Goal: Transaction & Acquisition: Purchase product/service

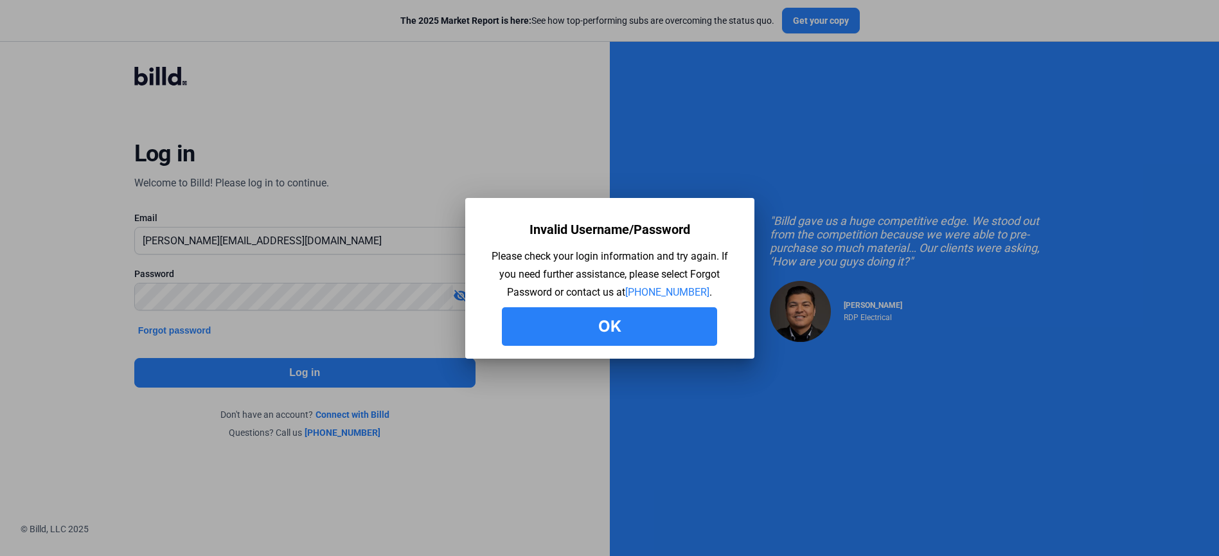
click at [635, 325] on button "Ok" at bounding box center [609, 326] width 215 height 39
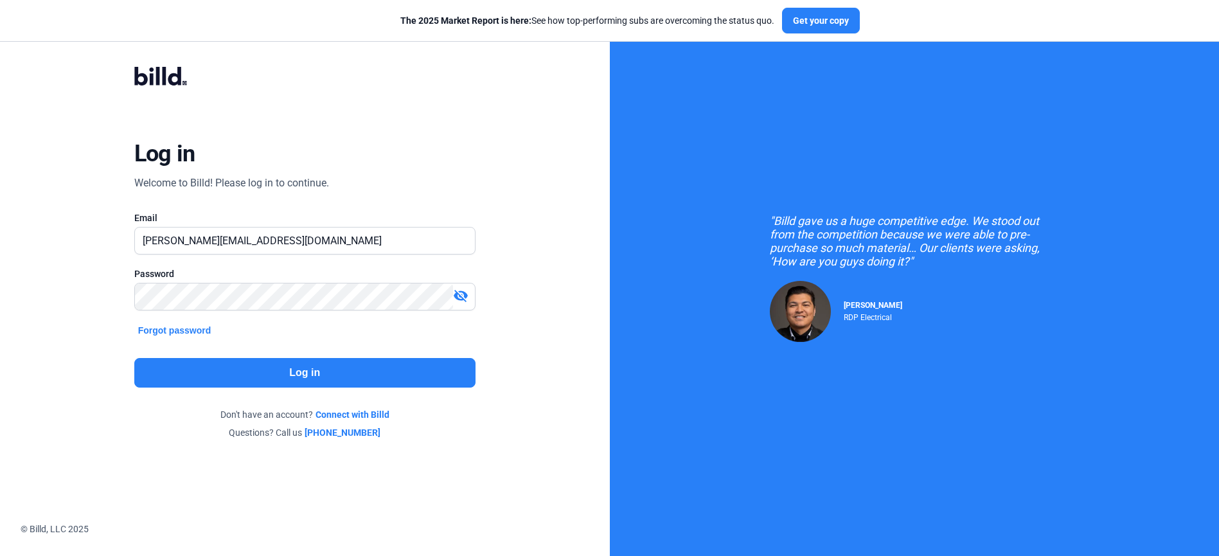
click at [470, 299] on div "visibility_off" at bounding box center [464, 297] width 22 height 18
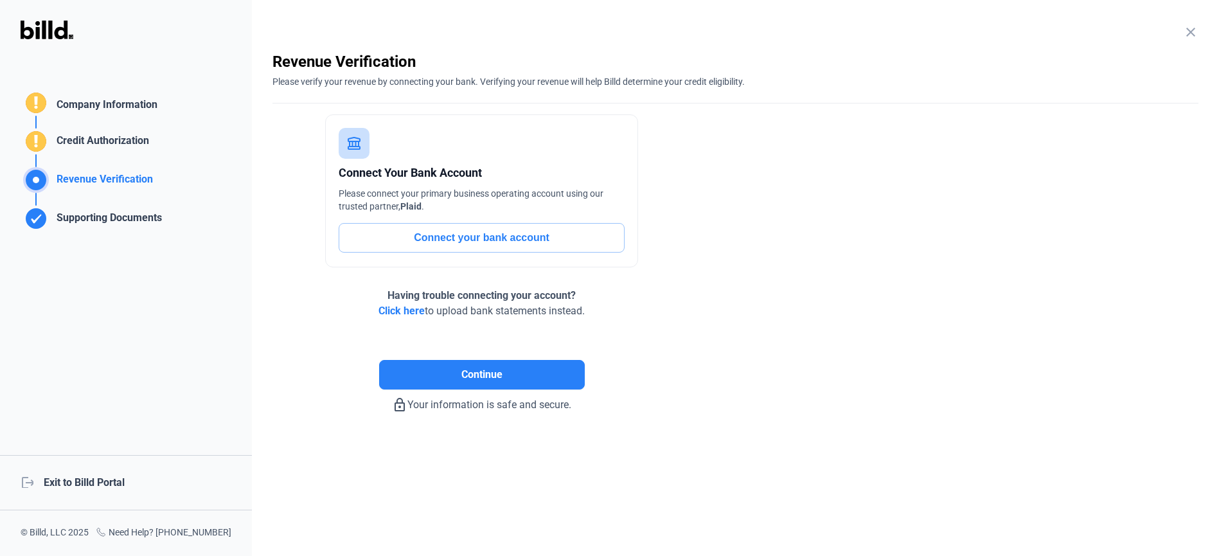
click at [1189, 30] on mat-icon "close" at bounding box center [1190, 31] width 15 height 15
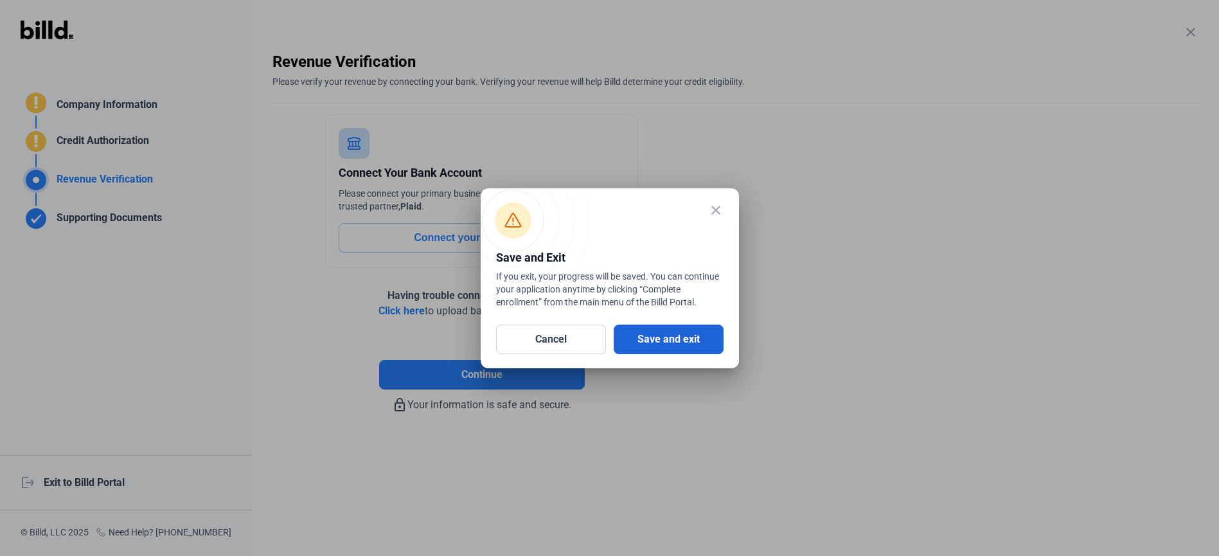
click at [655, 342] on button "Save and exit" at bounding box center [668, 339] width 110 height 30
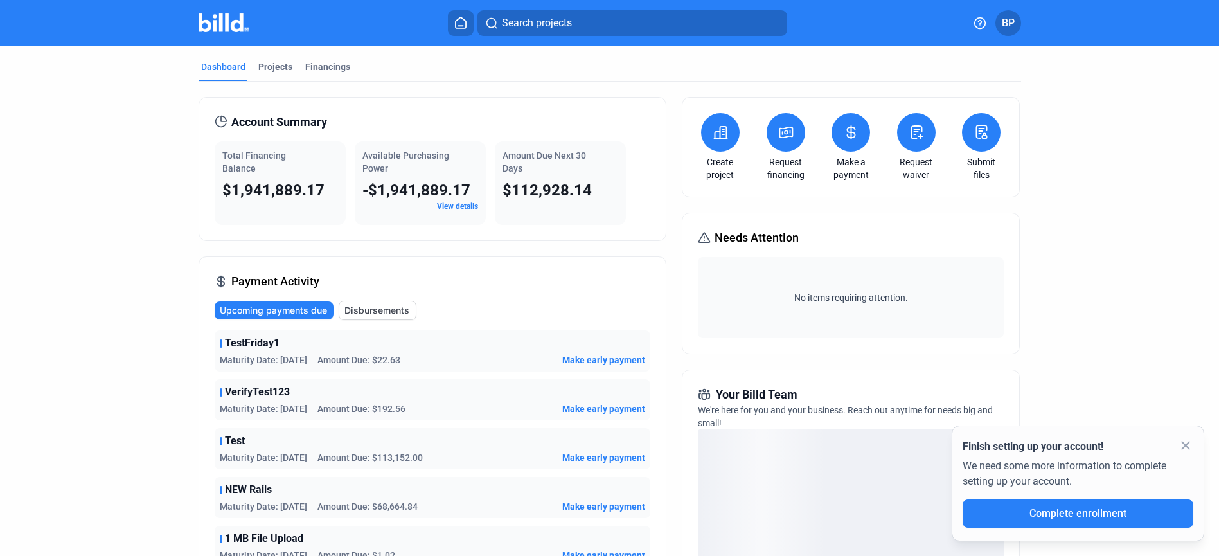
click at [1184, 444] on mat-icon "close" at bounding box center [1184, 444] width 15 height 15
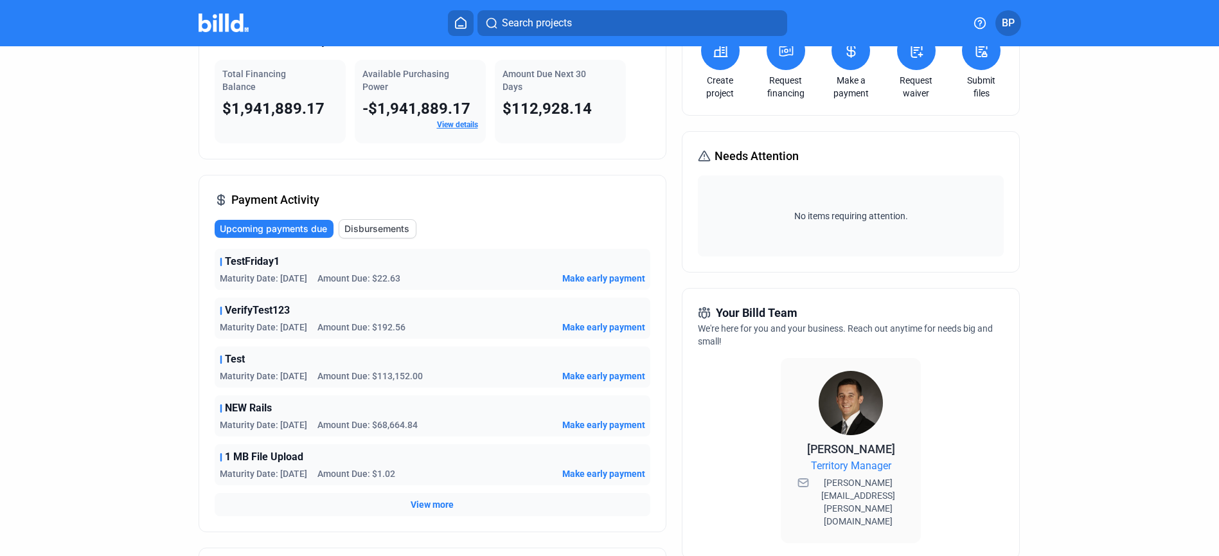
scroll to position [1, 0]
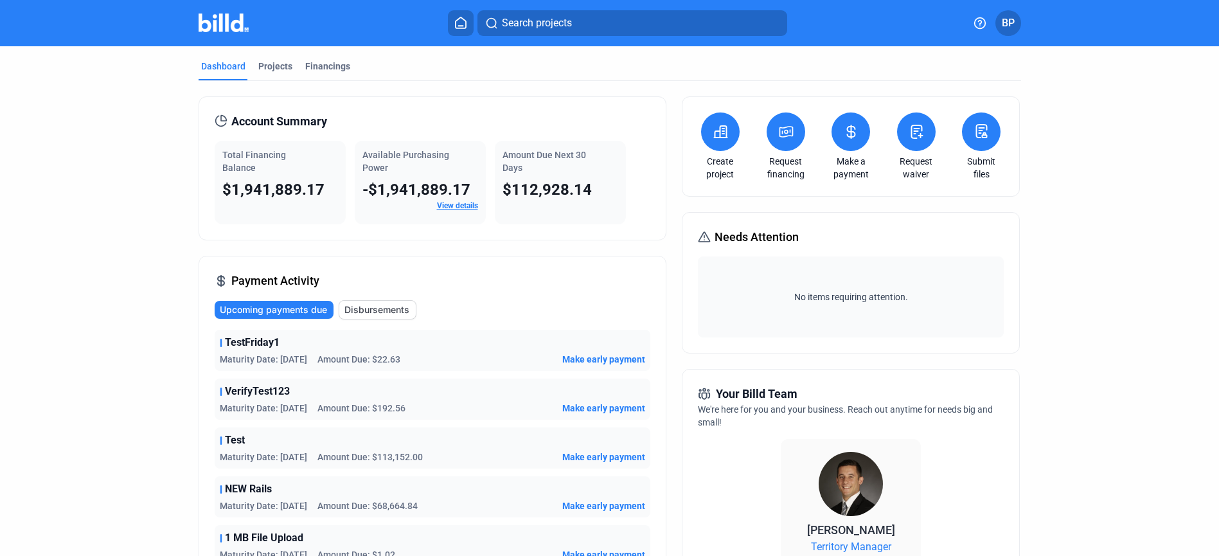
click at [1008, 20] on span "BP" at bounding box center [1007, 22] width 13 height 15
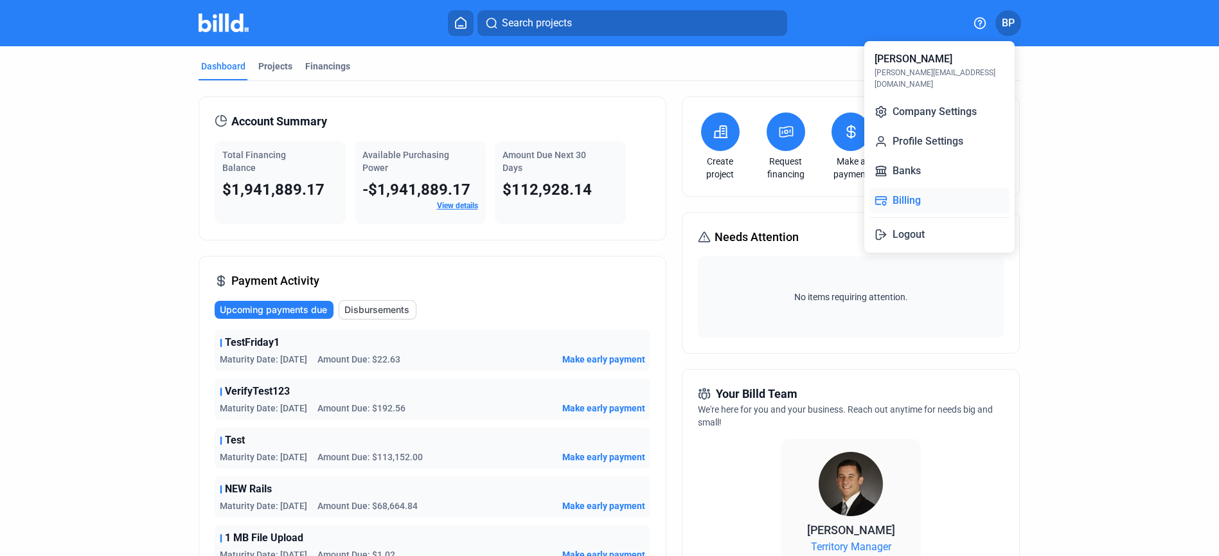
click at [929, 191] on button "Billing" at bounding box center [939, 201] width 140 height 26
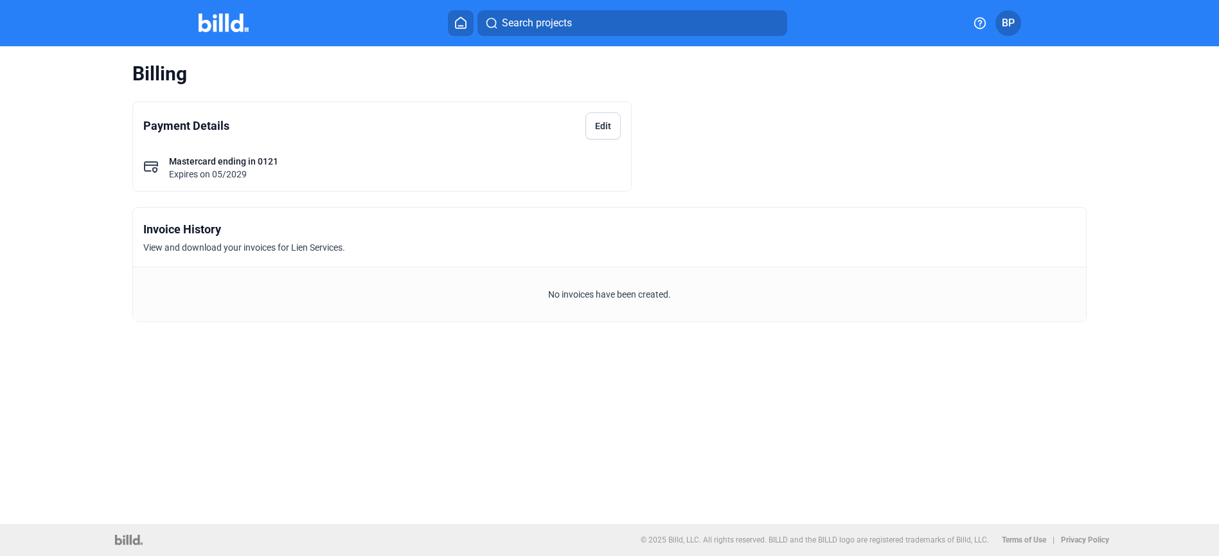
click at [222, 13] on div "Search projects BP" at bounding box center [609, 23] width 1000 height 26
click at [216, 20] on img at bounding box center [223, 22] width 51 height 19
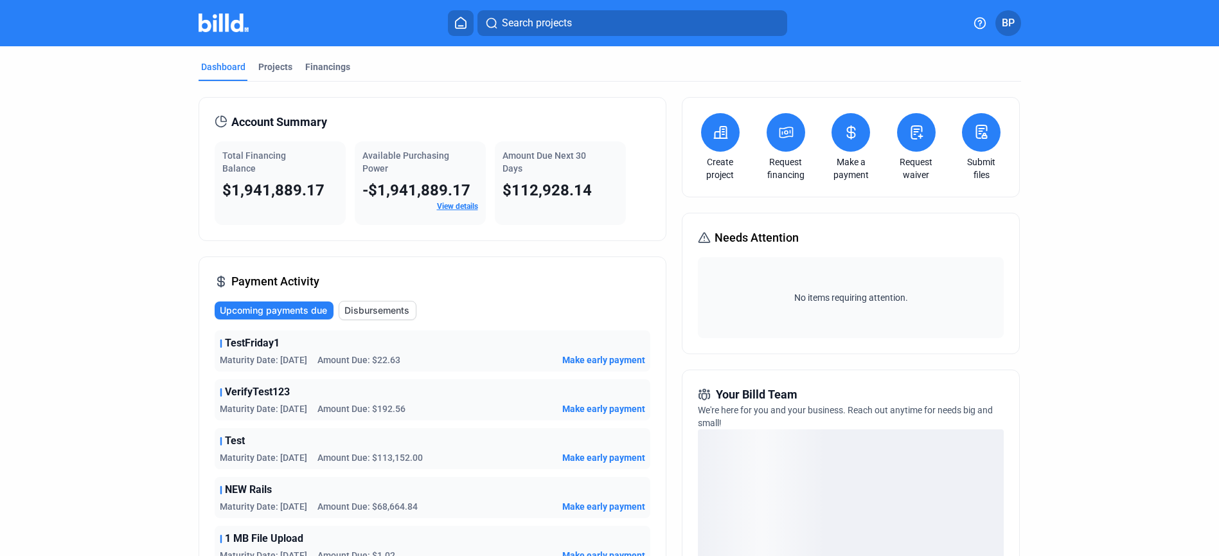
click at [912, 142] on button at bounding box center [916, 132] width 39 height 39
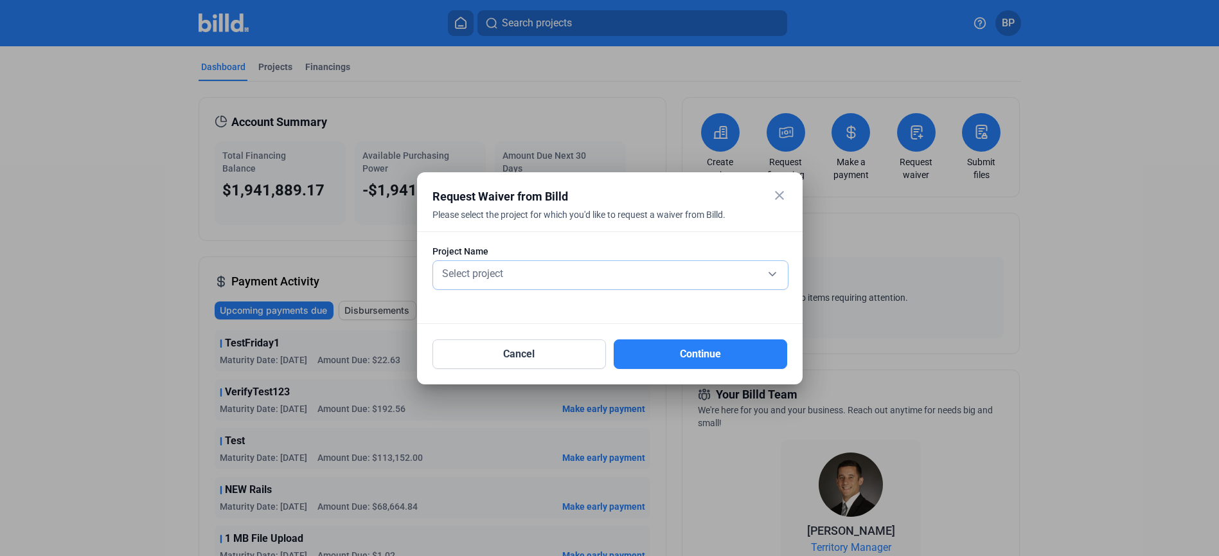
click at [777, 277] on div "Select project" at bounding box center [610, 272] width 342 height 18
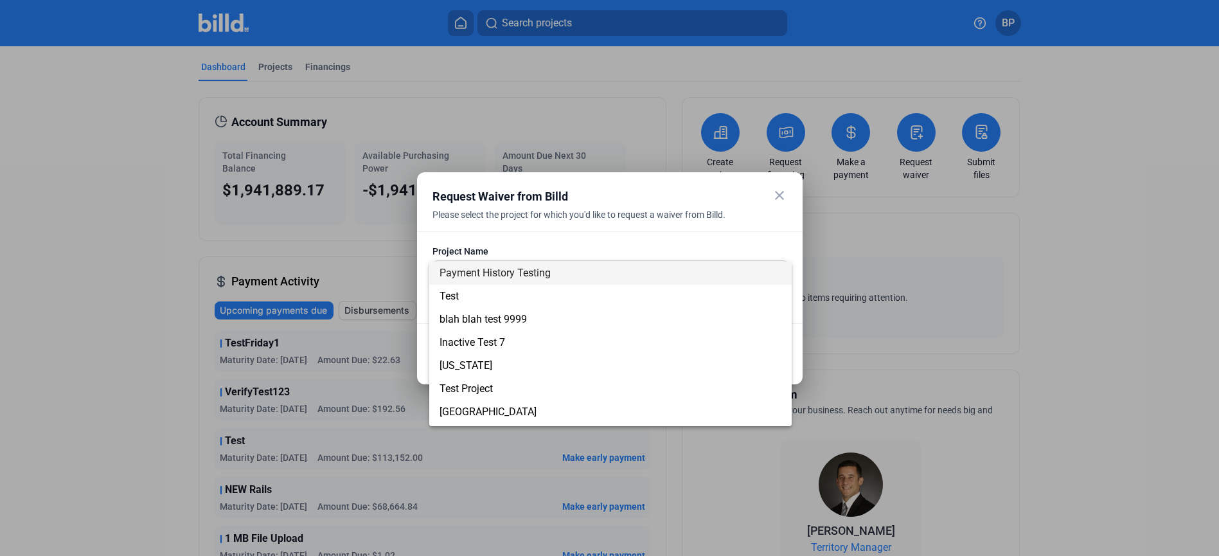
click at [750, 222] on div at bounding box center [609, 278] width 1219 height 556
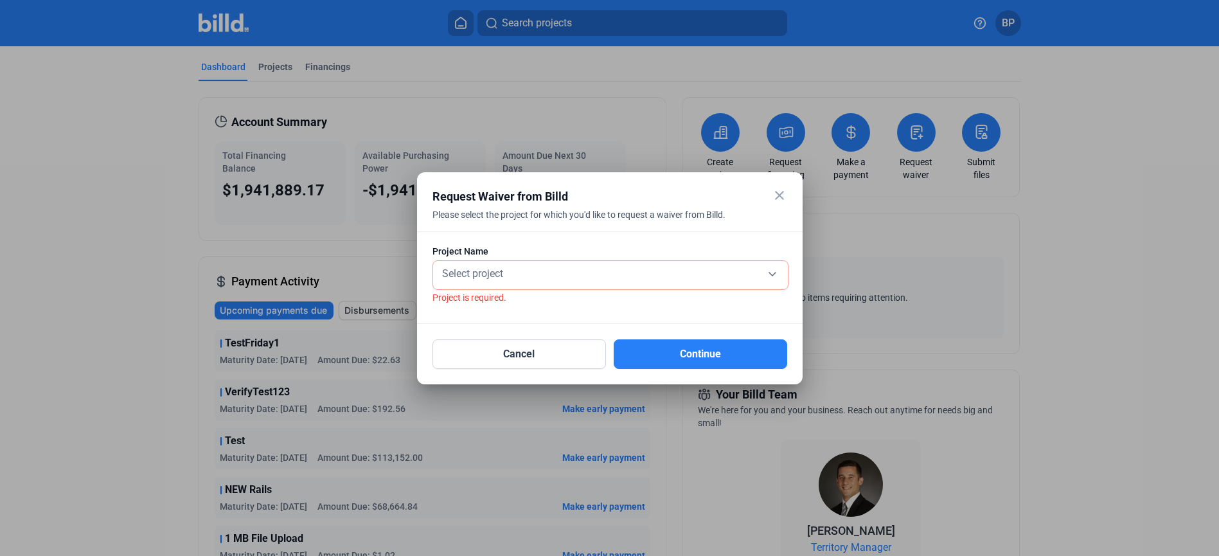
click at [780, 189] on mat-icon "close" at bounding box center [778, 195] width 15 height 15
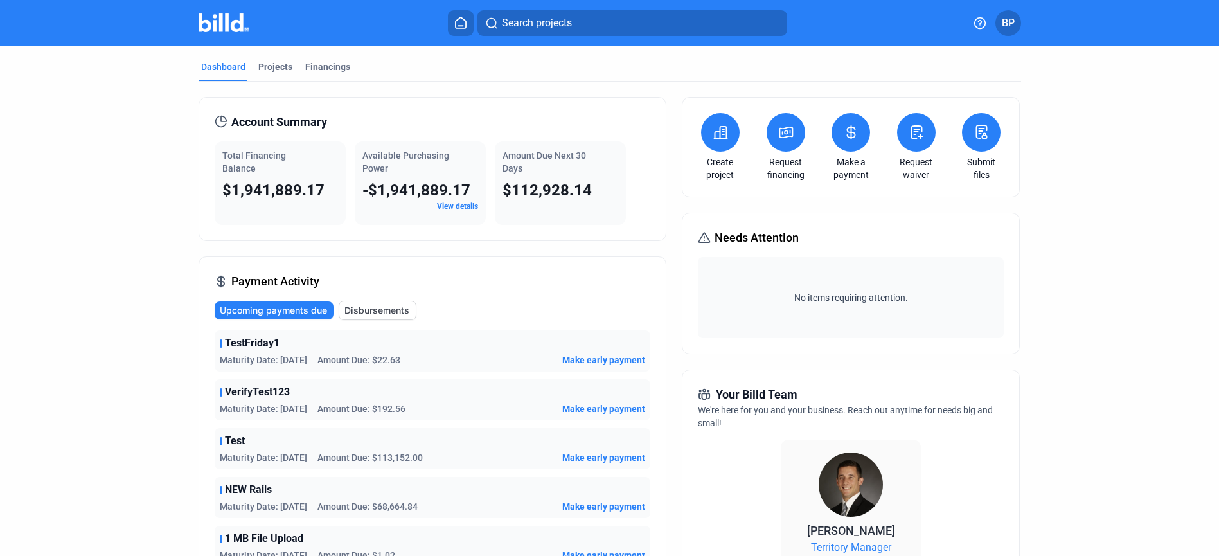
click at [789, 138] on icon at bounding box center [786, 132] width 16 height 15
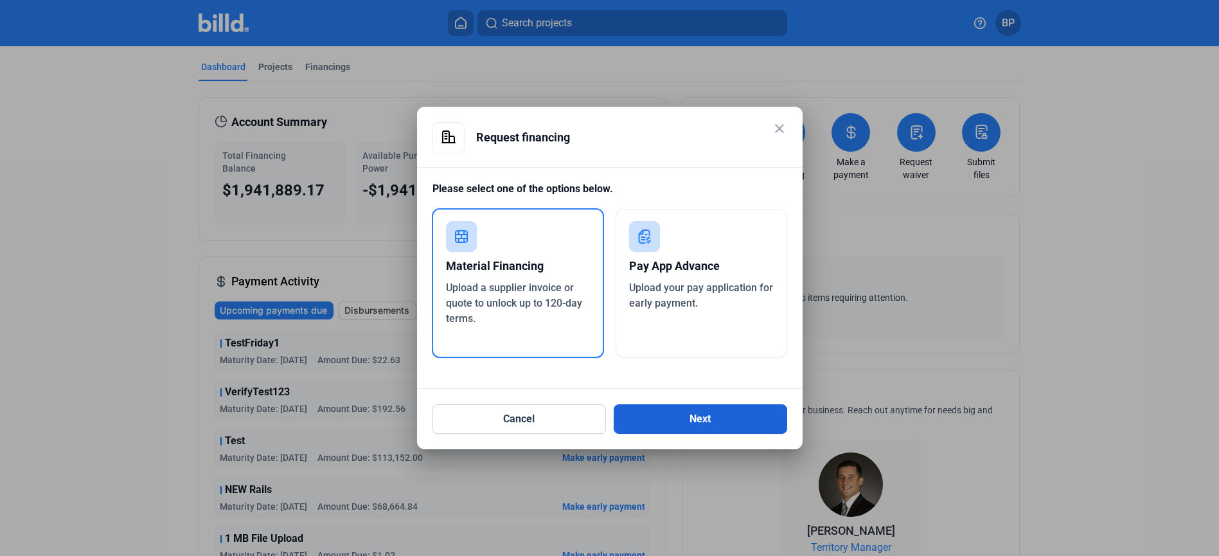
click at [649, 409] on button "Next" at bounding box center [699, 419] width 173 height 30
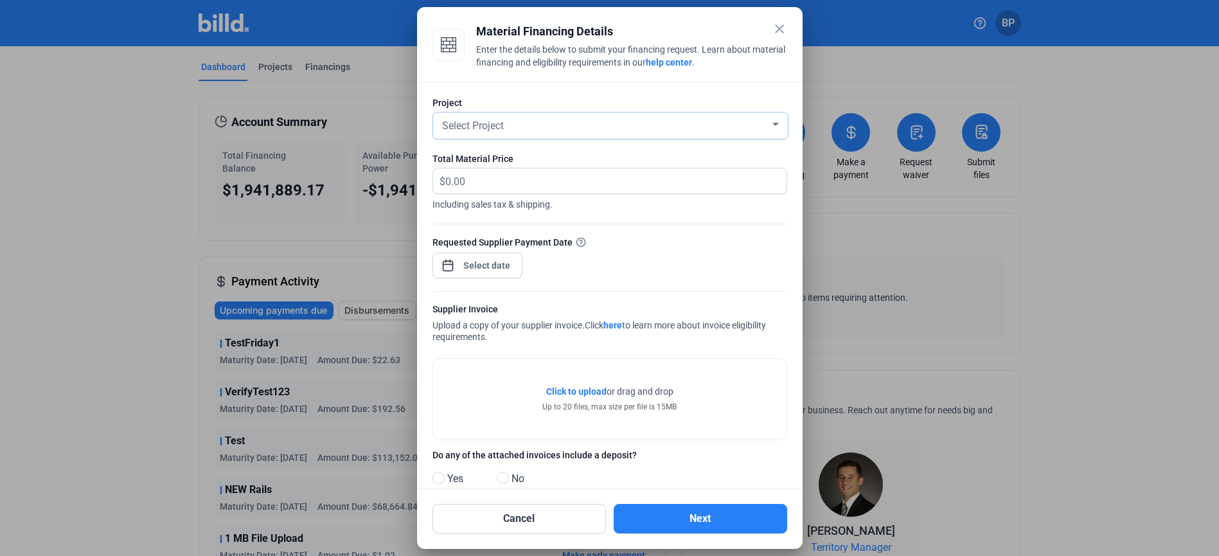
click at [577, 124] on div "Select Project" at bounding box center [604, 125] width 330 height 18
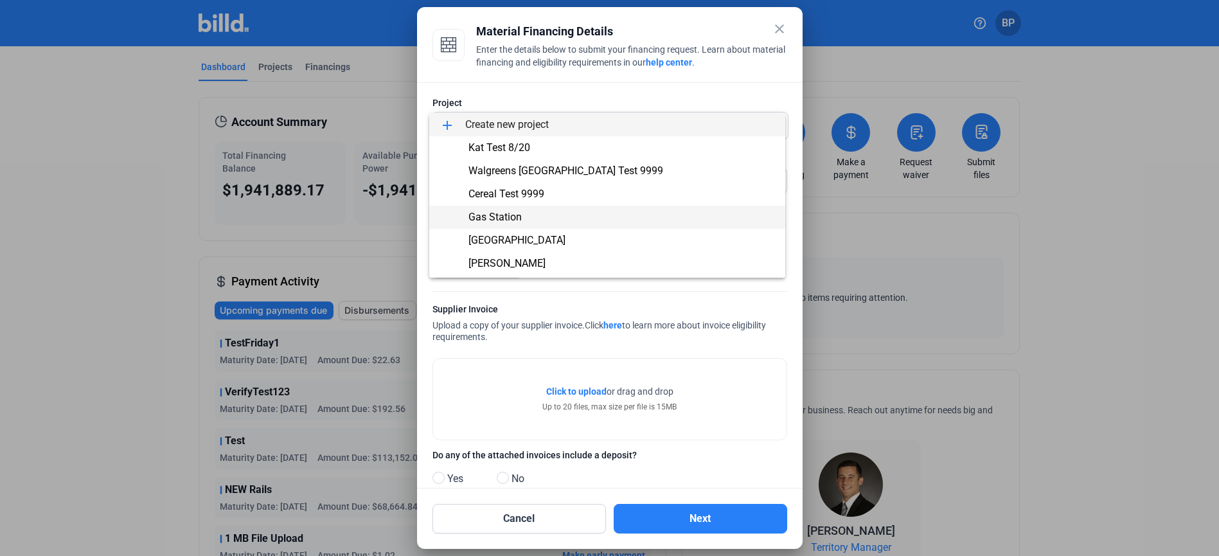
click at [583, 217] on span "Gas Station" at bounding box center [606, 217] width 335 height 23
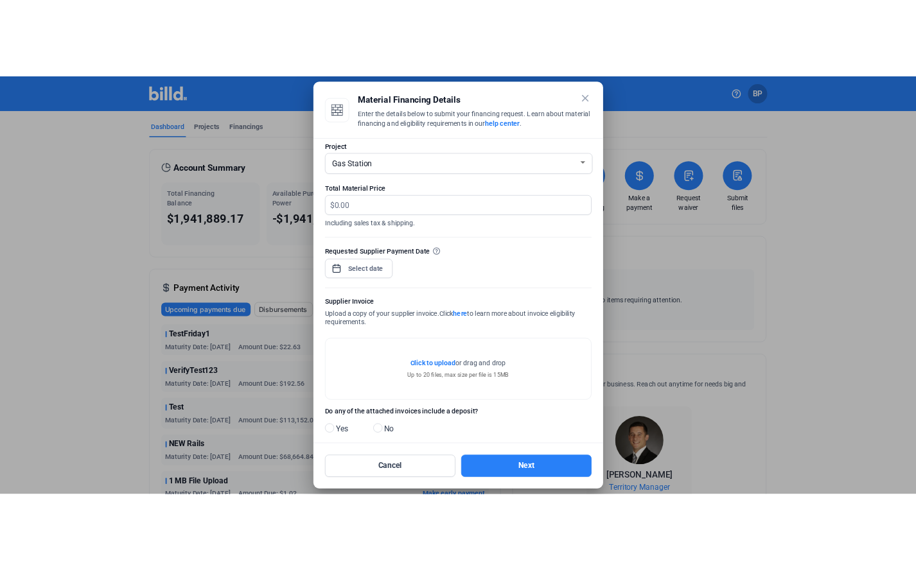
scroll to position [26, 0]
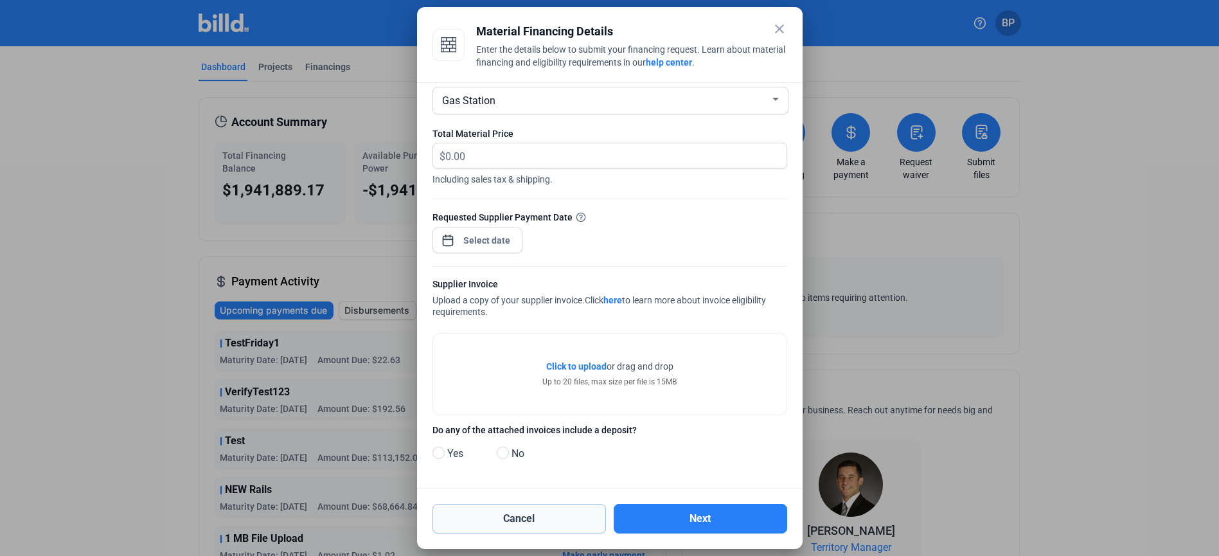
click at [560, 516] on button "Cancel" at bounding box center [518, 519] width 173 height 30
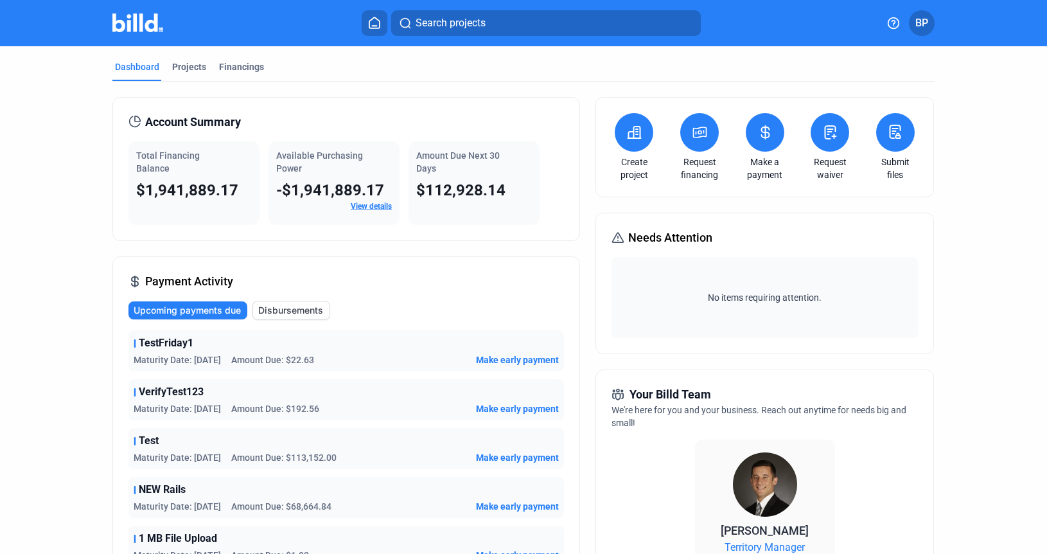
click at [987, 125] on dashboard "Dashboard Projects Financings Account Summary Total Financing Balance $1,941,88…" at bounding box center [524, 479] width 942 height 867
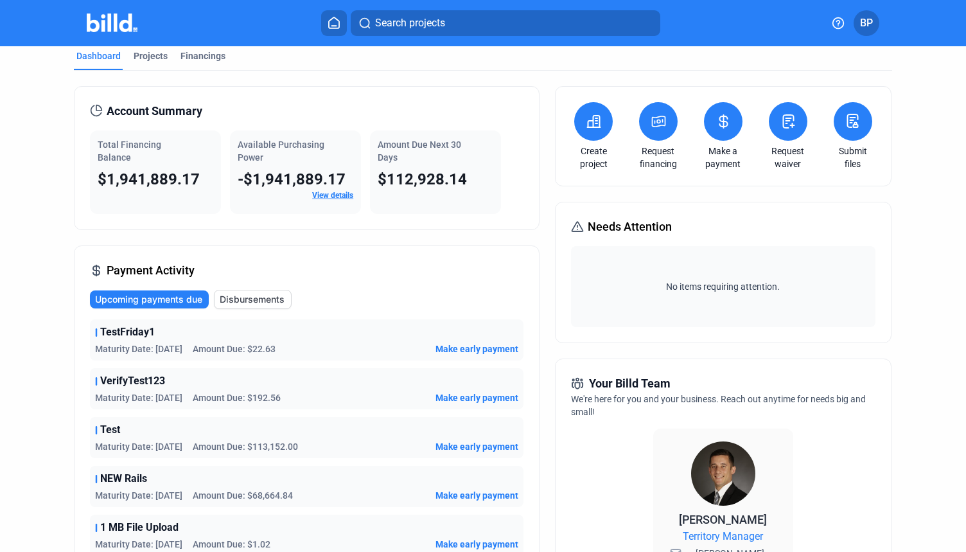
scroll to position [0, 0]
